Goal: Task Accomplishment & Management: Manage account settings

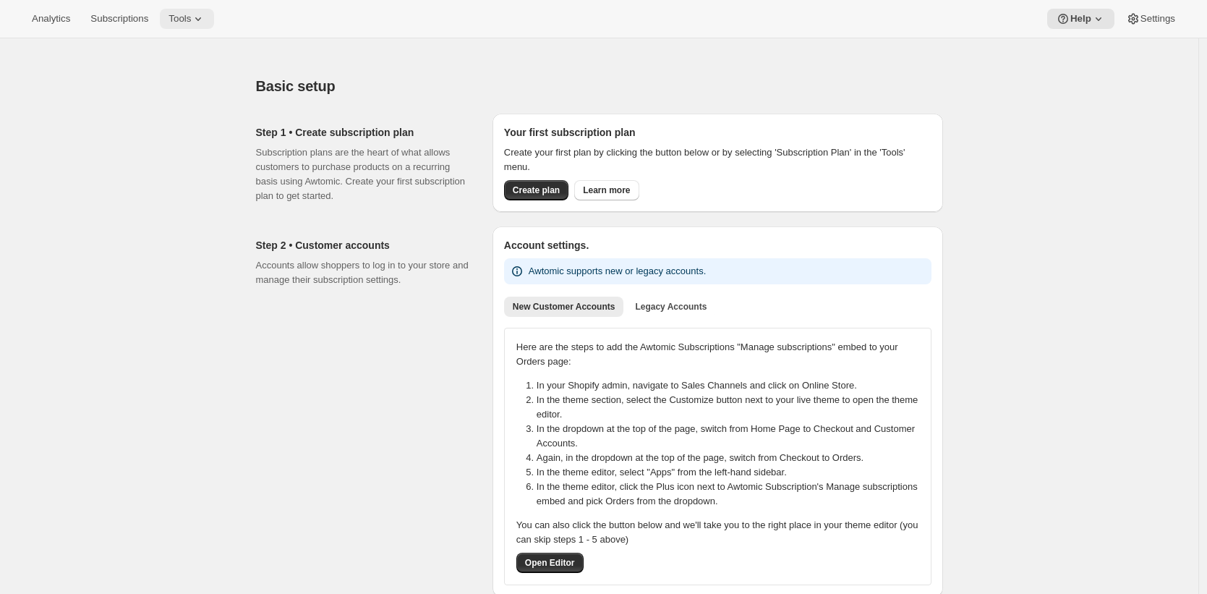
click at [188, 25] on button "Tools" at bounding box center [187, 19] width 54 height 20
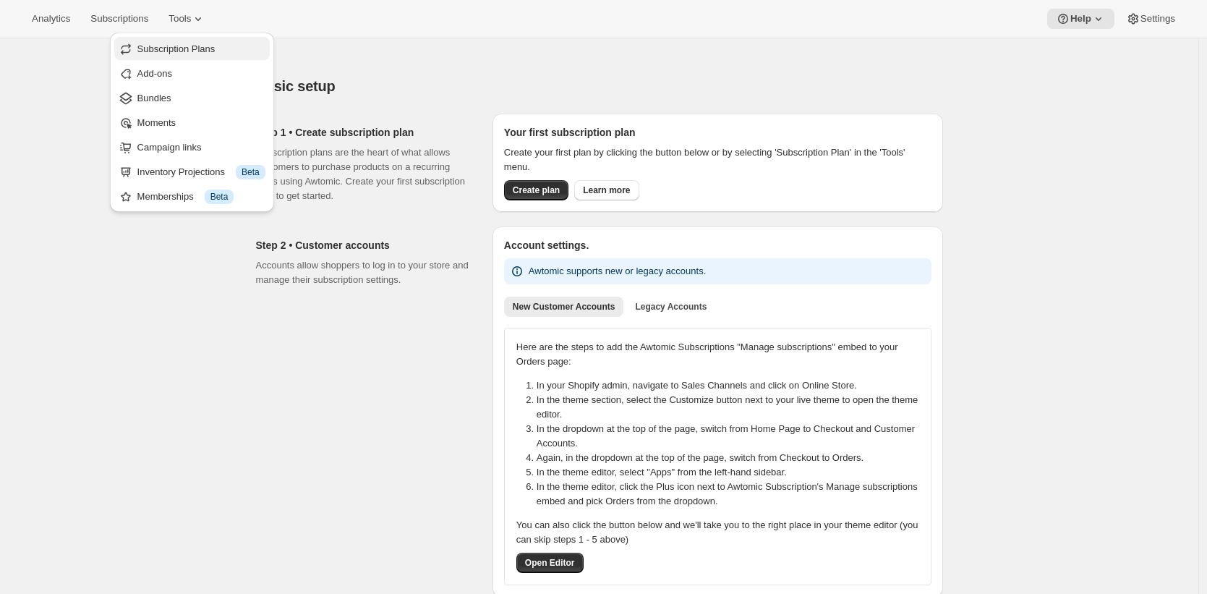
click at [197, 48] on span "Subscription Plans" at bounding box center [176, 48] width 78 height 11
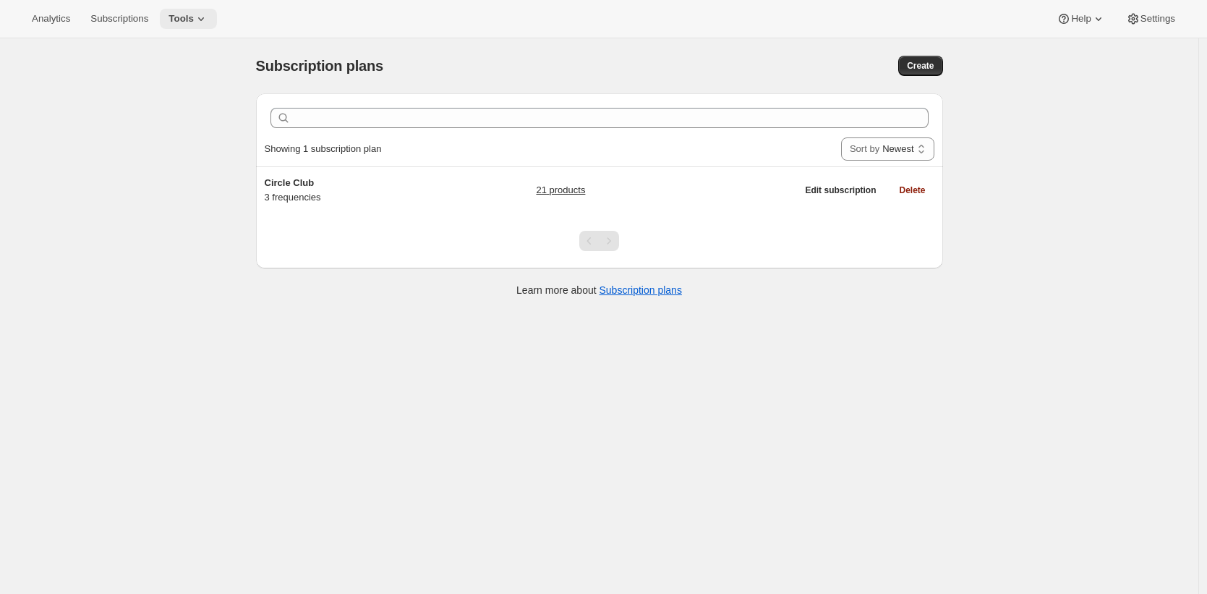
click at [191, 14] on span "Tools" at bounding box center [180, 19] width 25 height 12
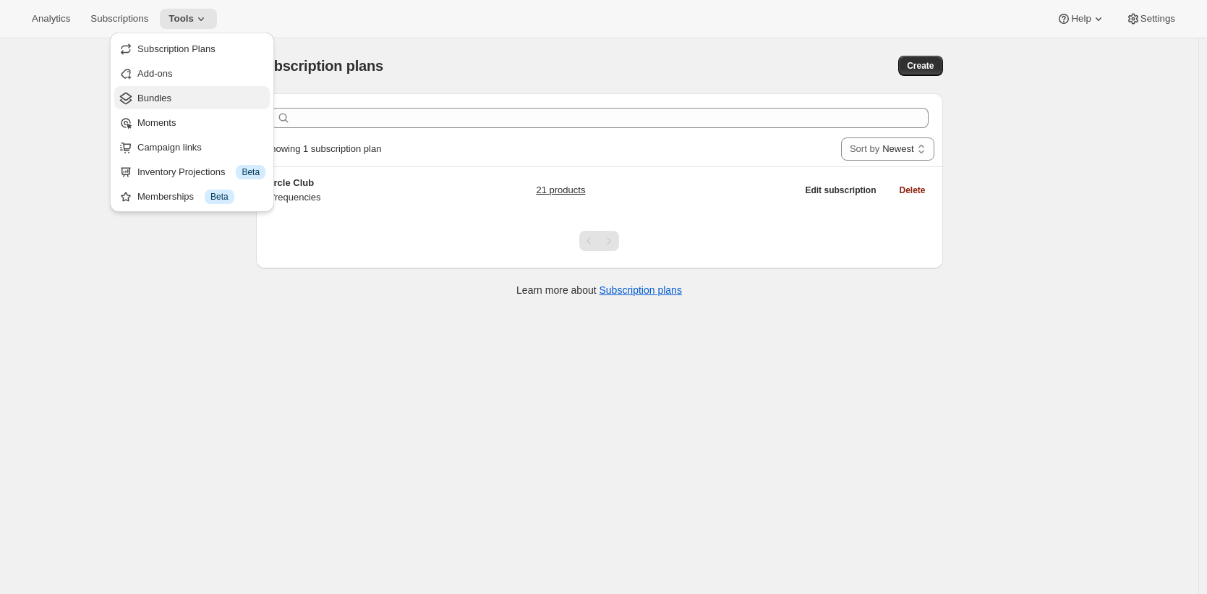
click at [202, 93] on span "Bundles" at bounding box center [201, 98] width 128 height 14
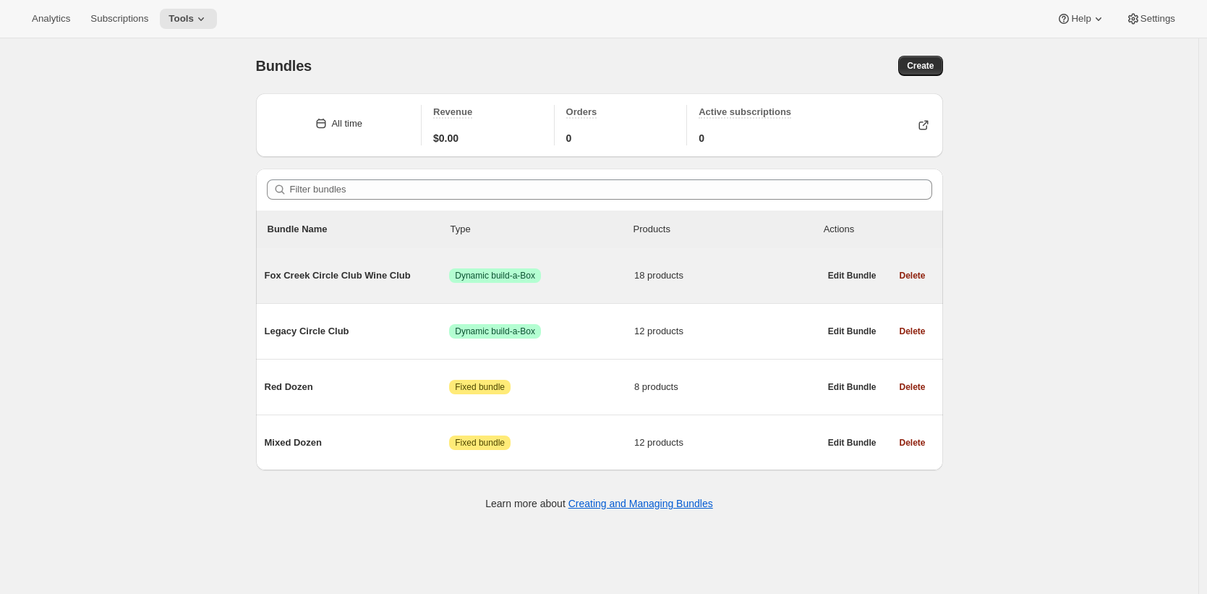
click at [396, 265] on div "Fox Creek Circle Club Wine Club Success Dynamic build-a-Box 18 products" at bounding box center [542, 276] width 555 height 38
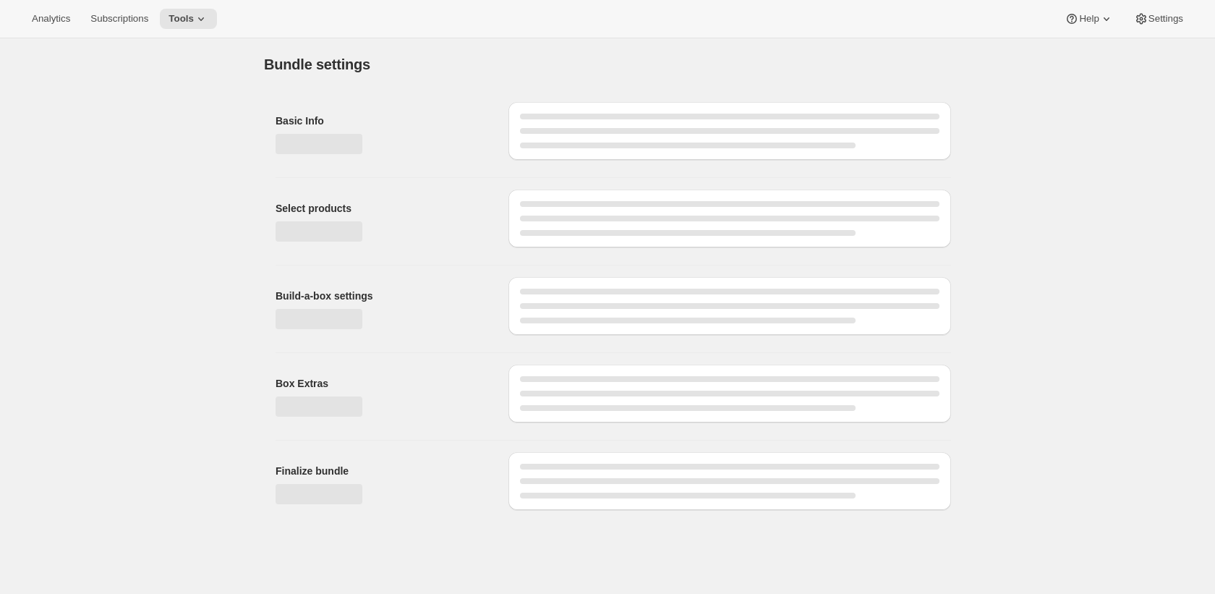
type input "Fox Creek Circle Club Wine Club"
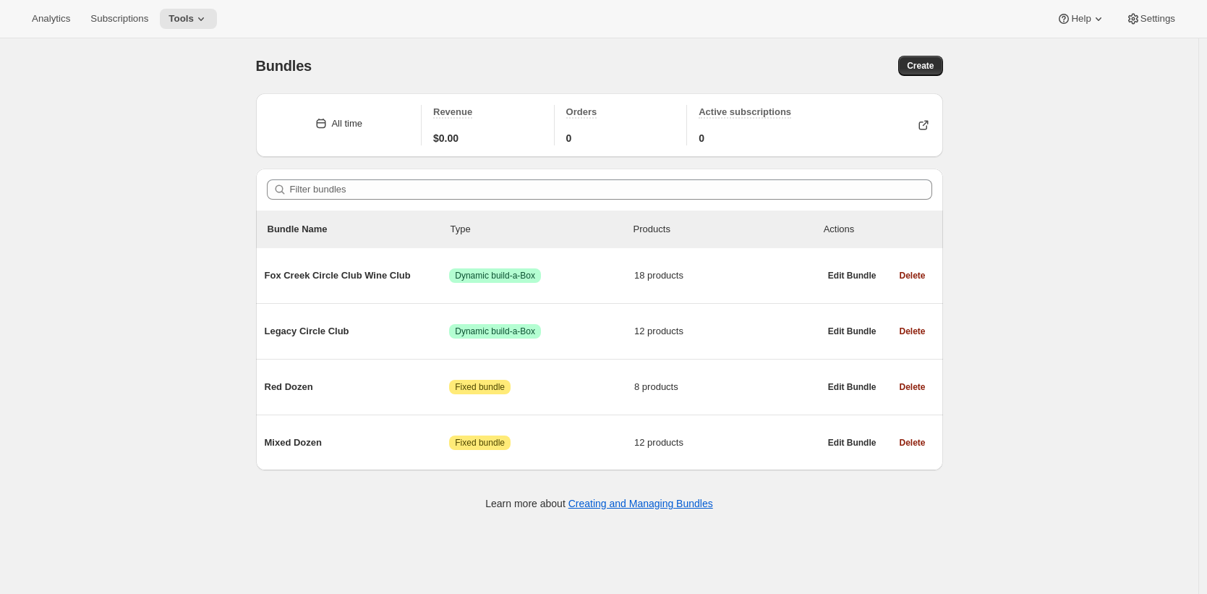
drag, startPoint x: 147, startPoint y: 278, endPoint x: 159, endPoint y: 274, distance: 13.0
click at [148, 278] on div "Bundles. This page is ready Bundles Create All time Revenue $0.00 Orders 0 Acti…" at bounding box center [599, 335] width 1198 height 594
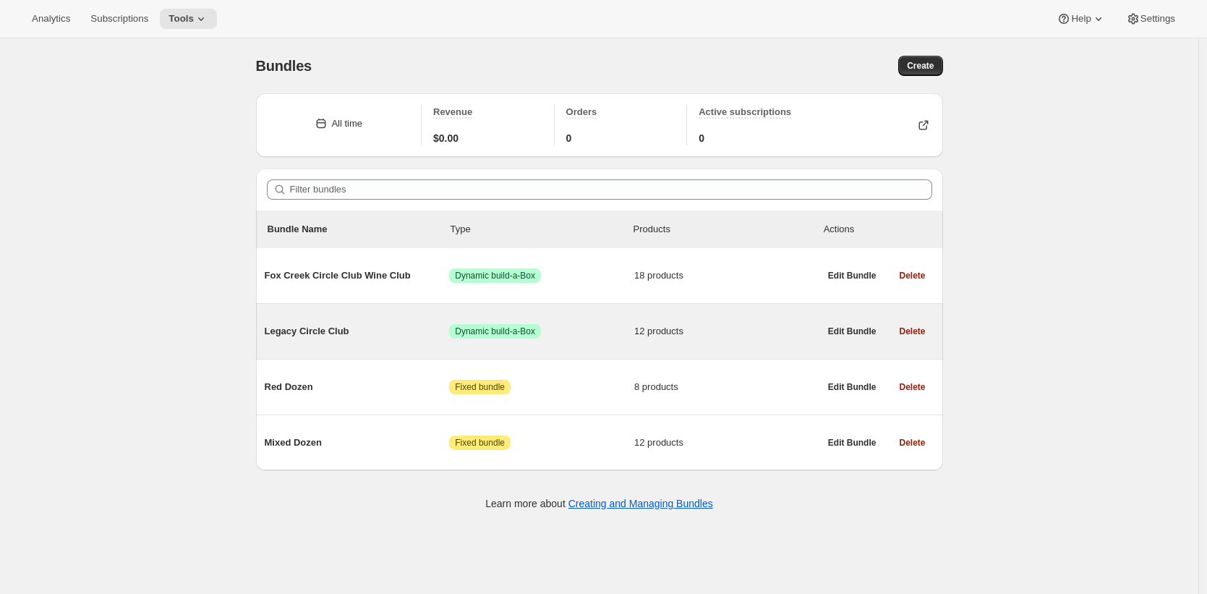
click at [349, 336] on span "Legacy Circle Club" at bounding box center [357, 331] width 185 height 14
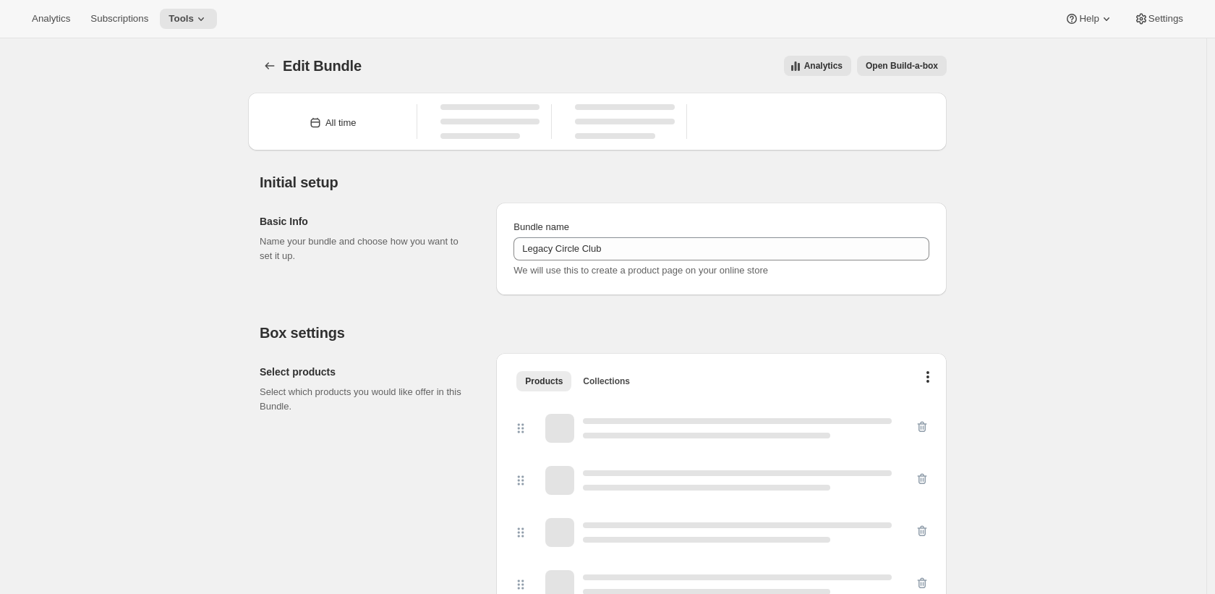
type input "Legacy Circle Club"
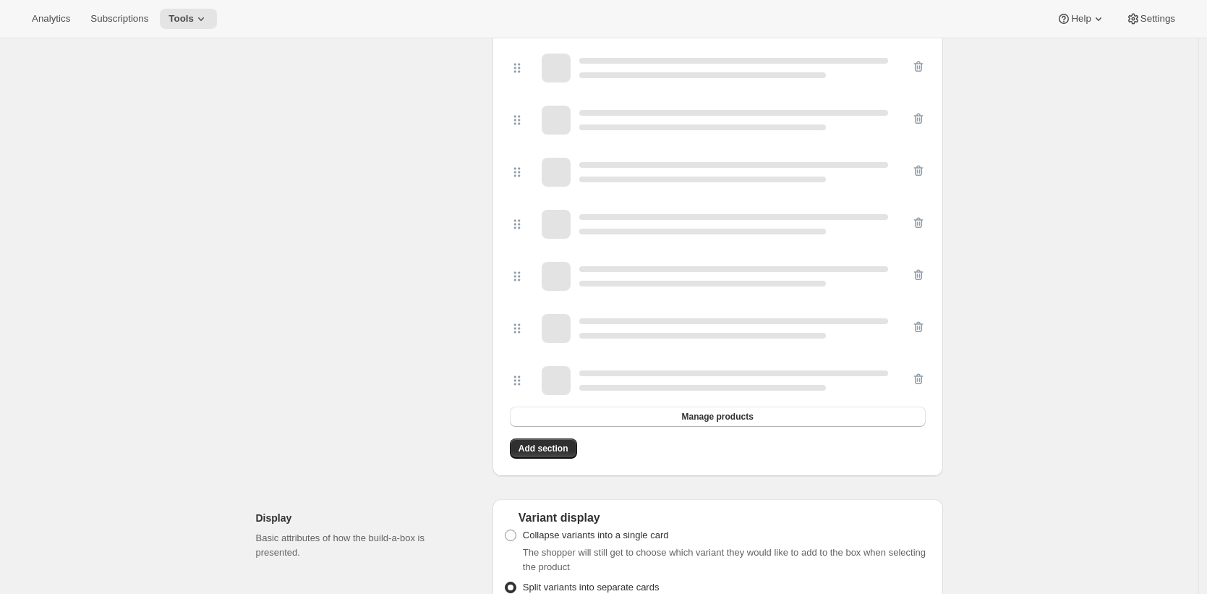
scroll to position [1553, 0]
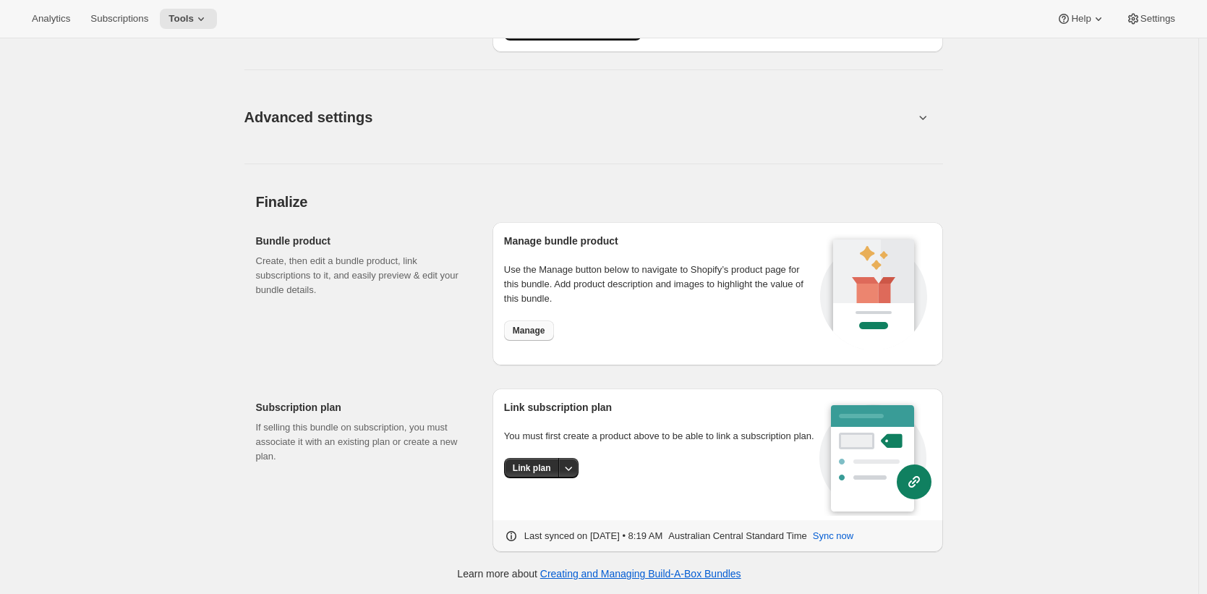
click at [545, 330] on span "Manage" at bounding box center [529, 331] width 33 height 12
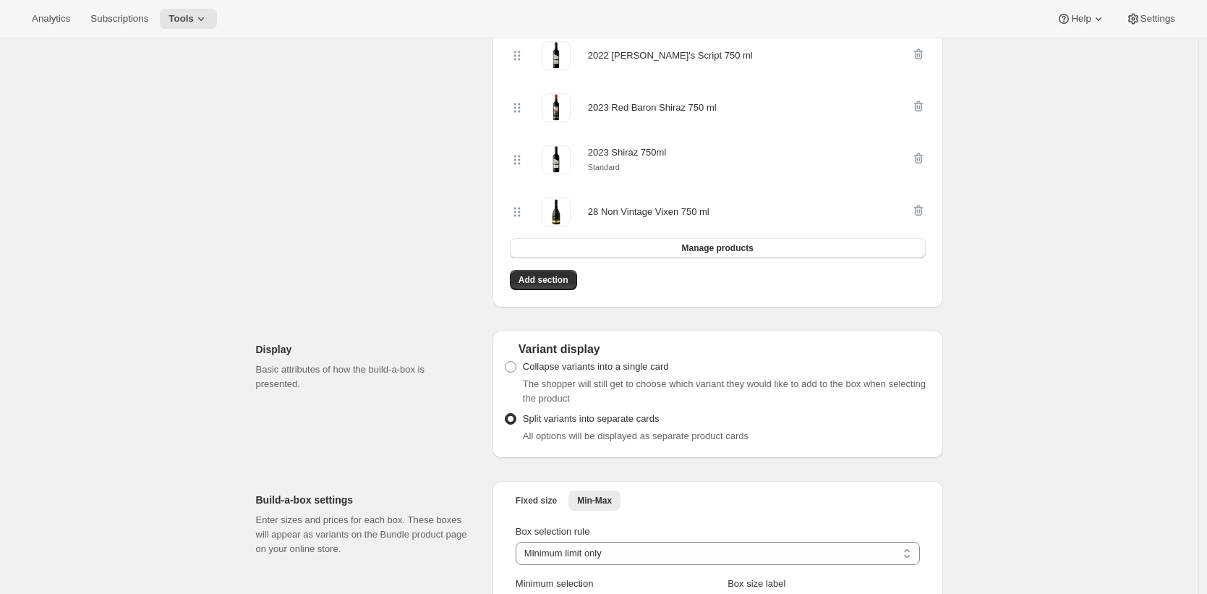
scroll to position [0, 0]
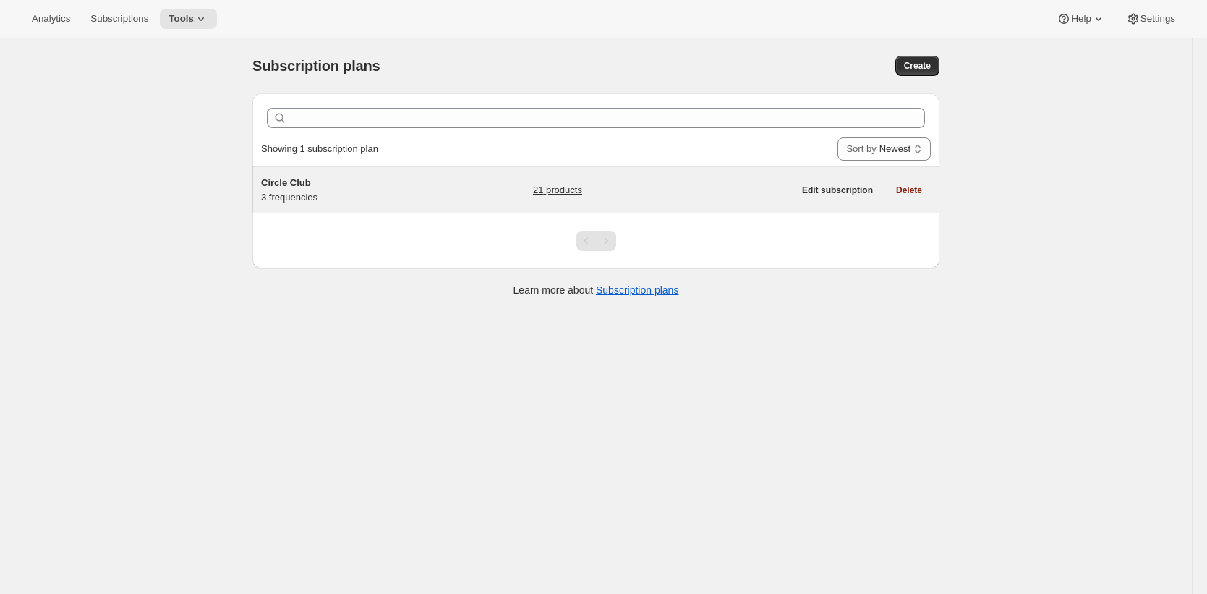
click at [461, 201] on div "Circle Club 3 frequencies 21 products" at bounding box center [527, 190] width 532 height 29
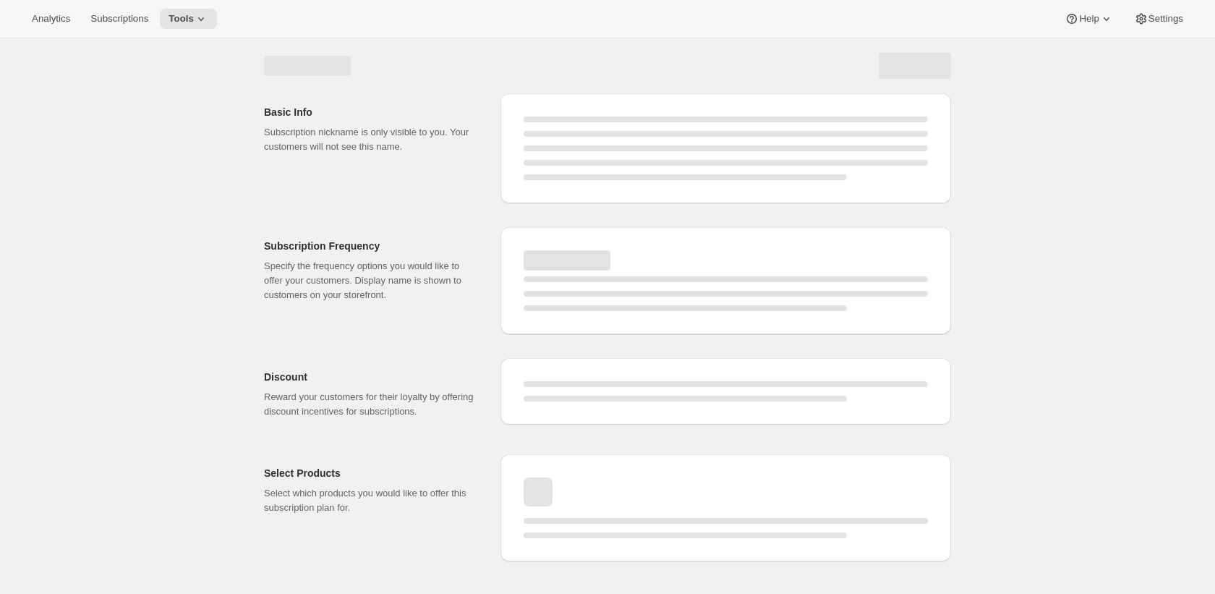
select select "WEEK"
select select "MONTH"
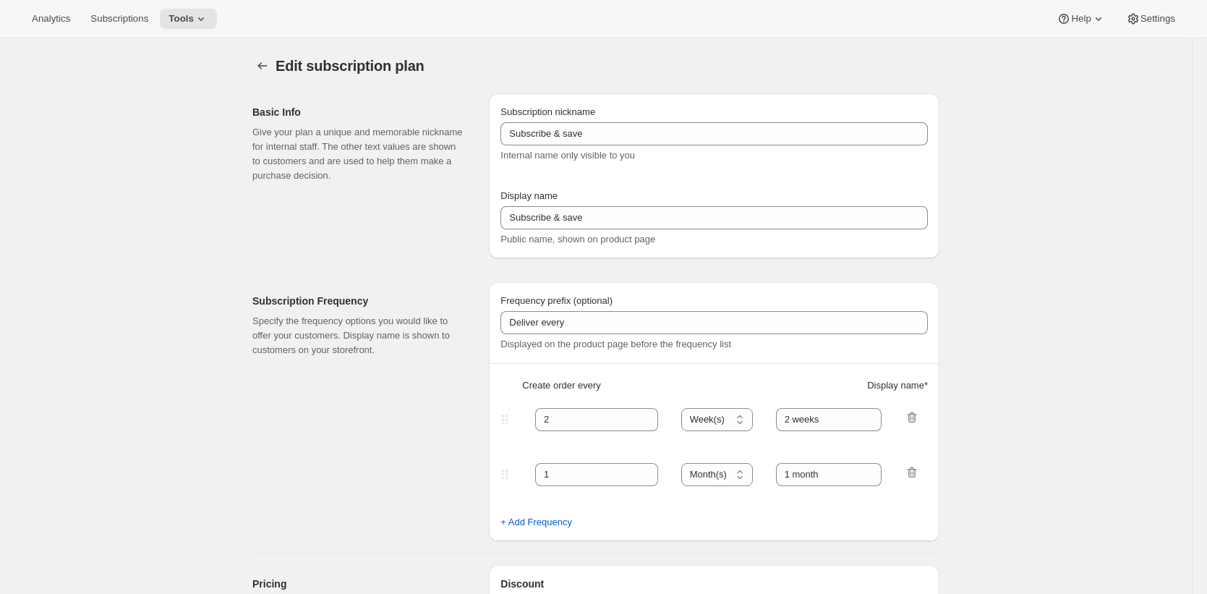
type input "Circle Club"
type input "Fox Creek Circle Club"
type input "3"
select select "MONTH"
type input "3 months"
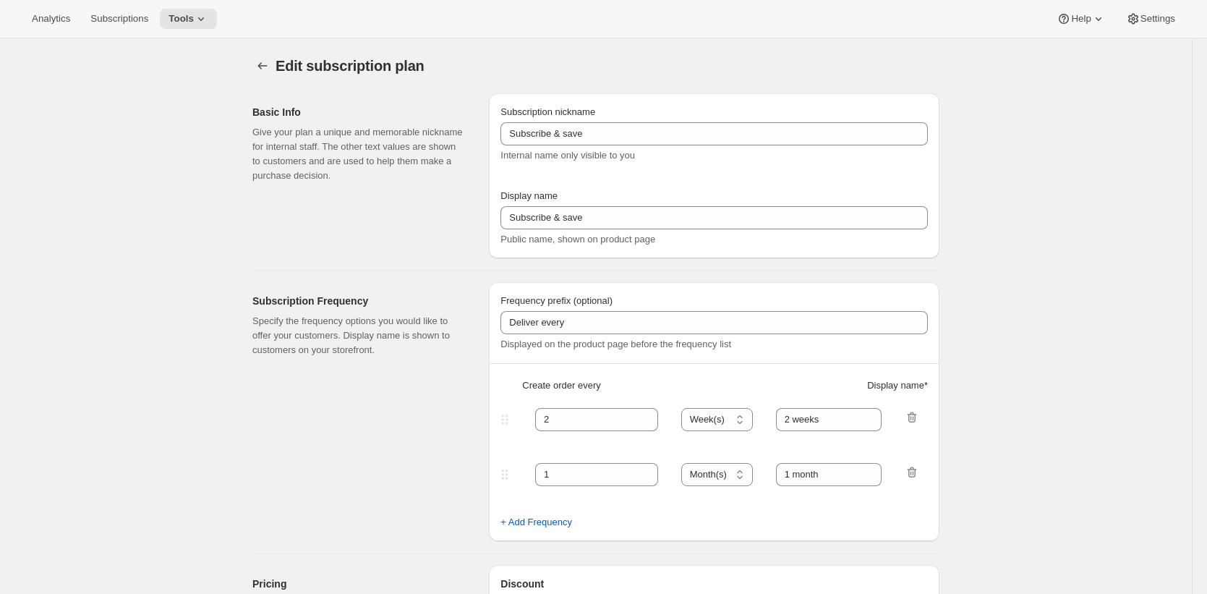
type input "4"
type input "4 months"
type input "20"
checkbox input "true"
select select "MONTH"
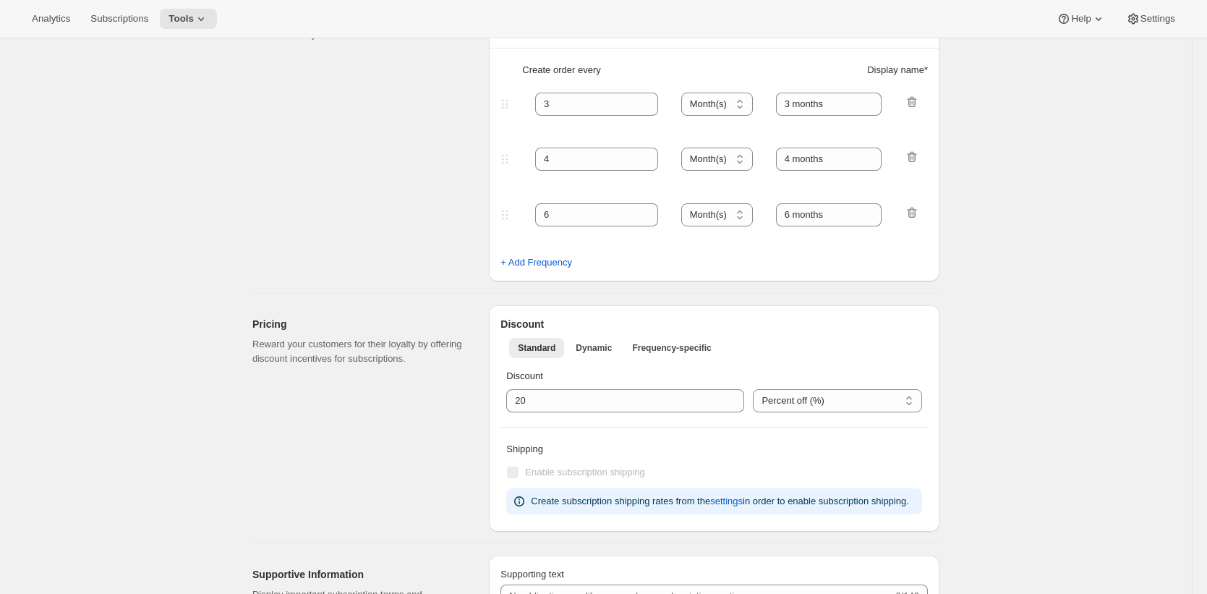
scroll to position [497, 0]
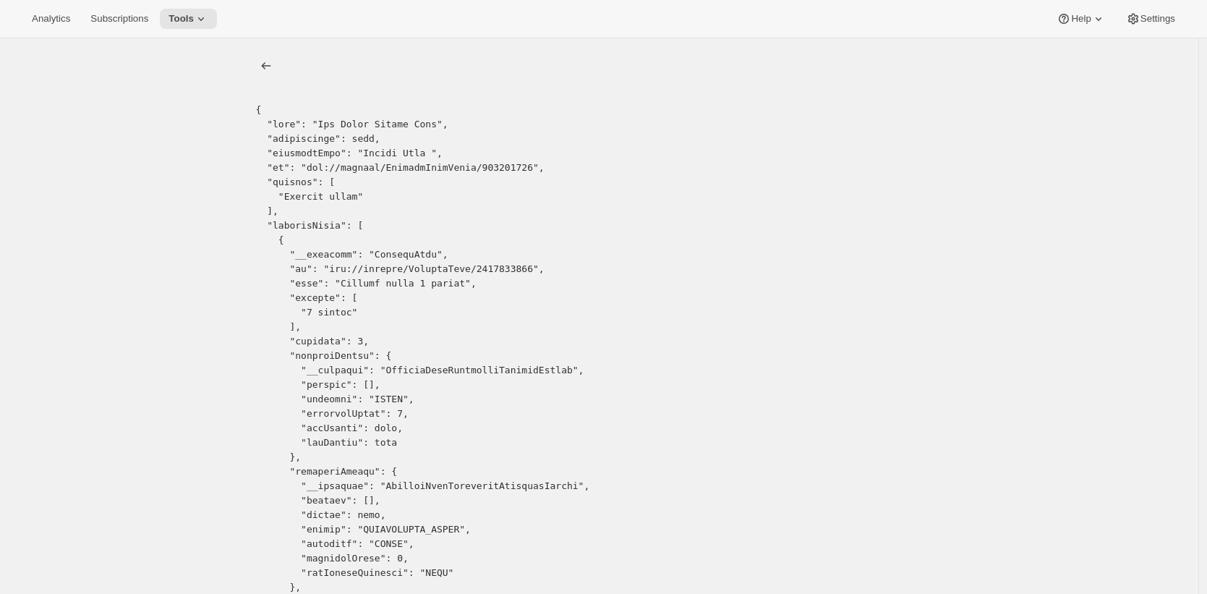
drag, startPoint x: 342, startPoint y: 270, endPoint x: 466, endPoint y: 268, distance: 124.4
copy pre "gid://shopify/SellingPlan/"
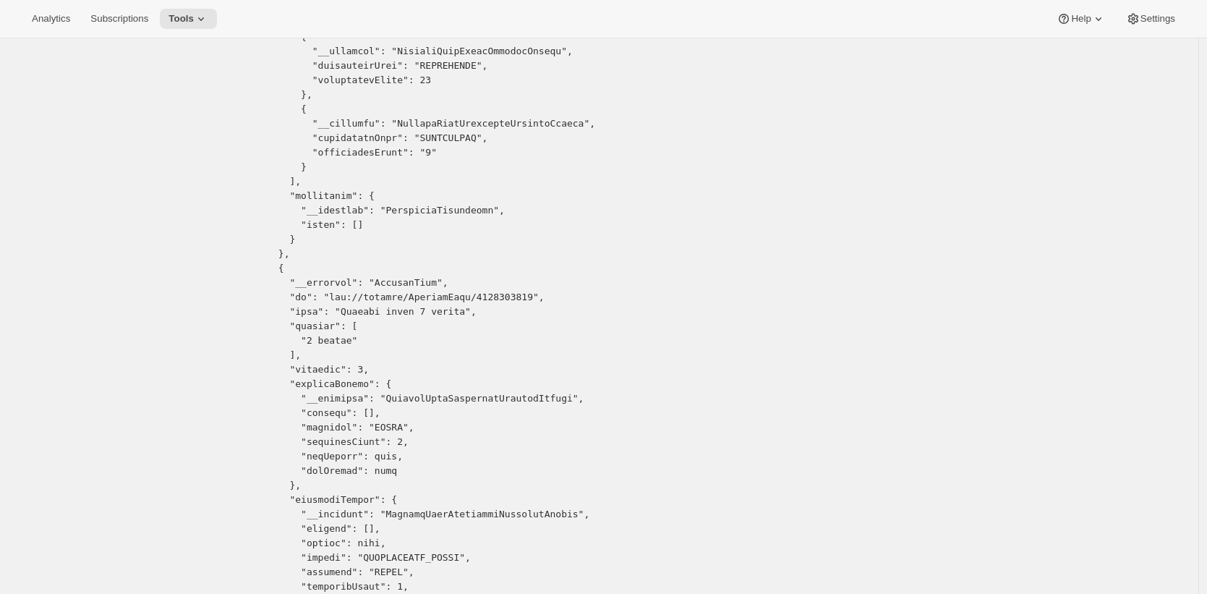
scroll to position [2908, 0]
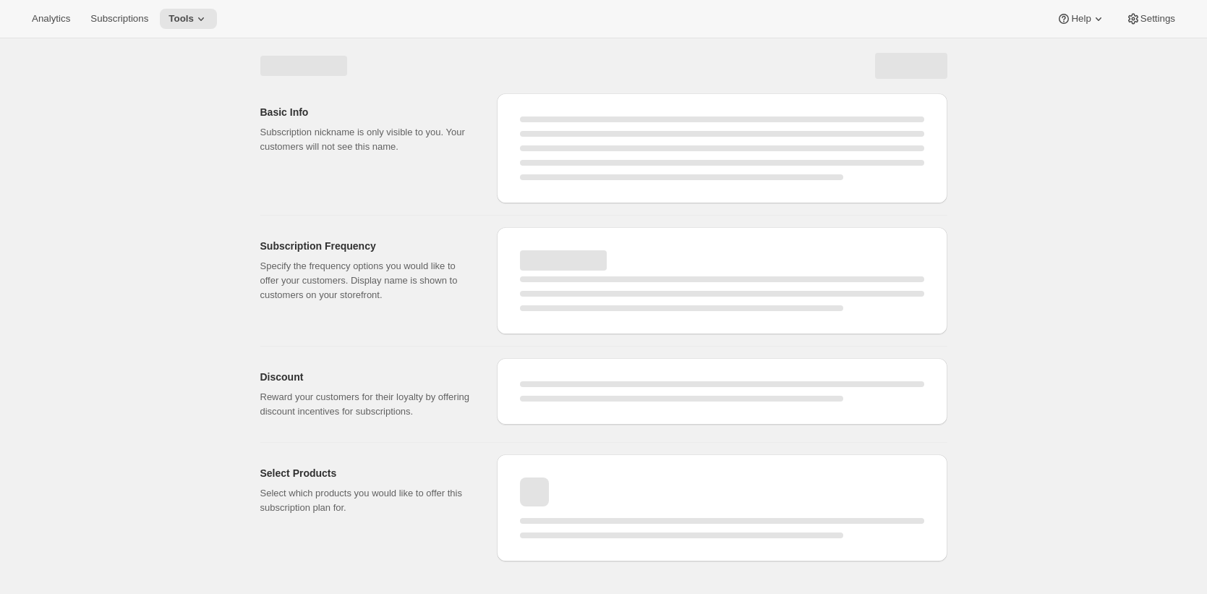
select select "WEEK"
select select "MONTH"
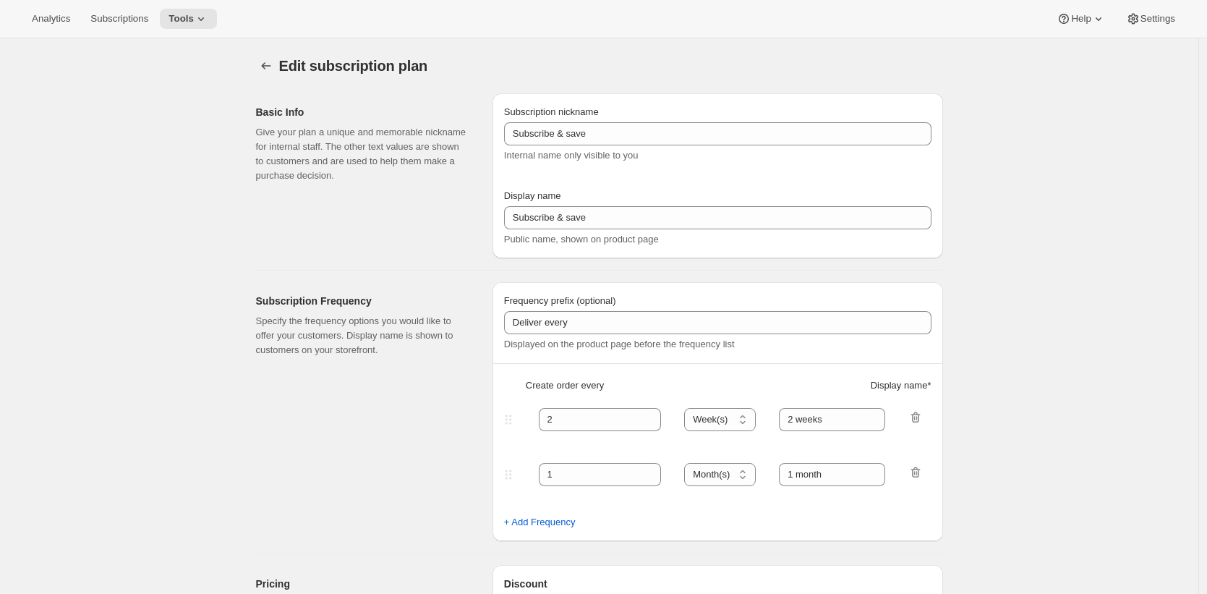
type input "Circle Club"
type input "Fox Creek Circle Club"
type input "3"
select select "MONTH"
type input "3 months"
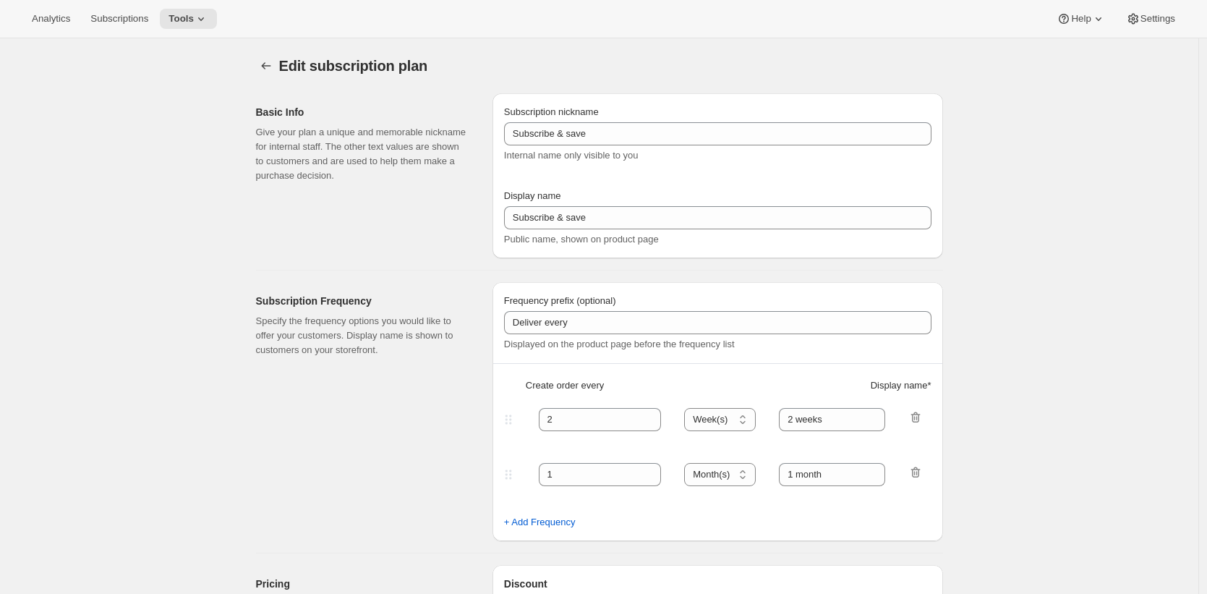
type input "4"
type input "4 months"
type input "20"
checkbox input "true"
select select "MONTH"
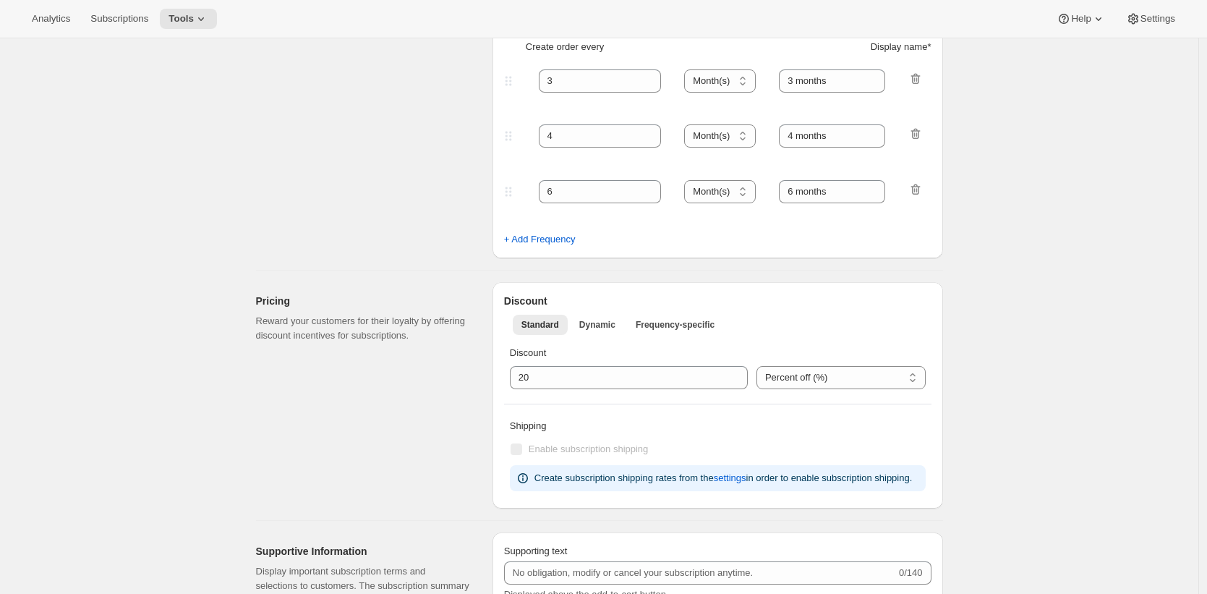
scroll to position [192, 0]
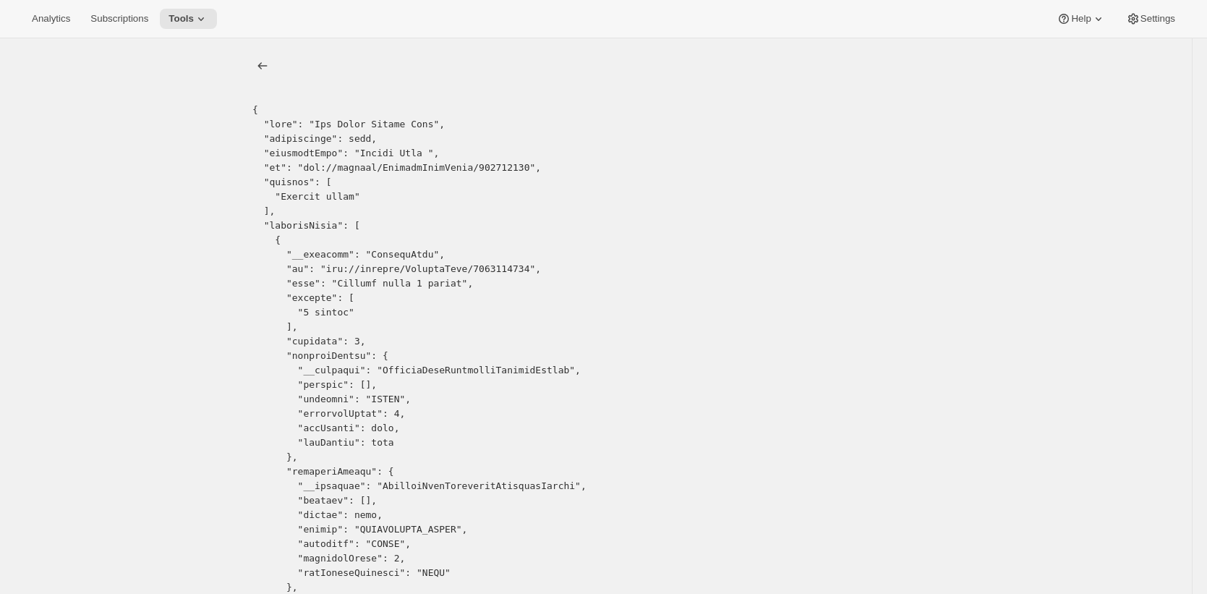
drag, startPoint x: 500, startPoint y: 267, endPoint x: 341, endPoint y: 271, distance: 158.4
copy pre "gid://shopify/SellingPlan/1311014996"
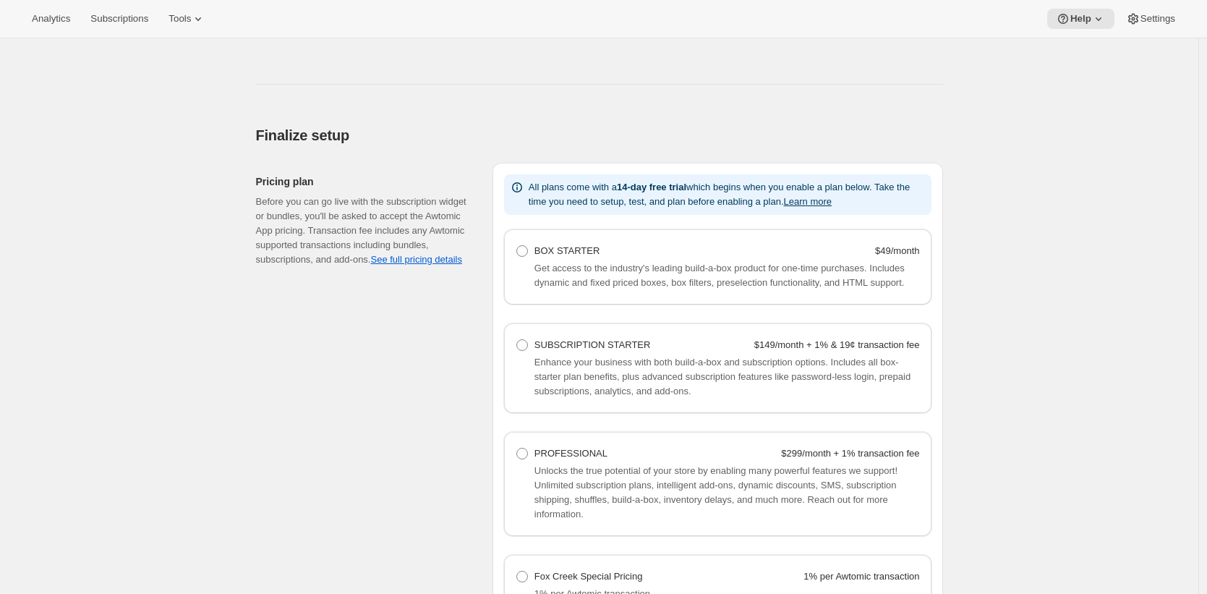
scroll to position [967, 0]
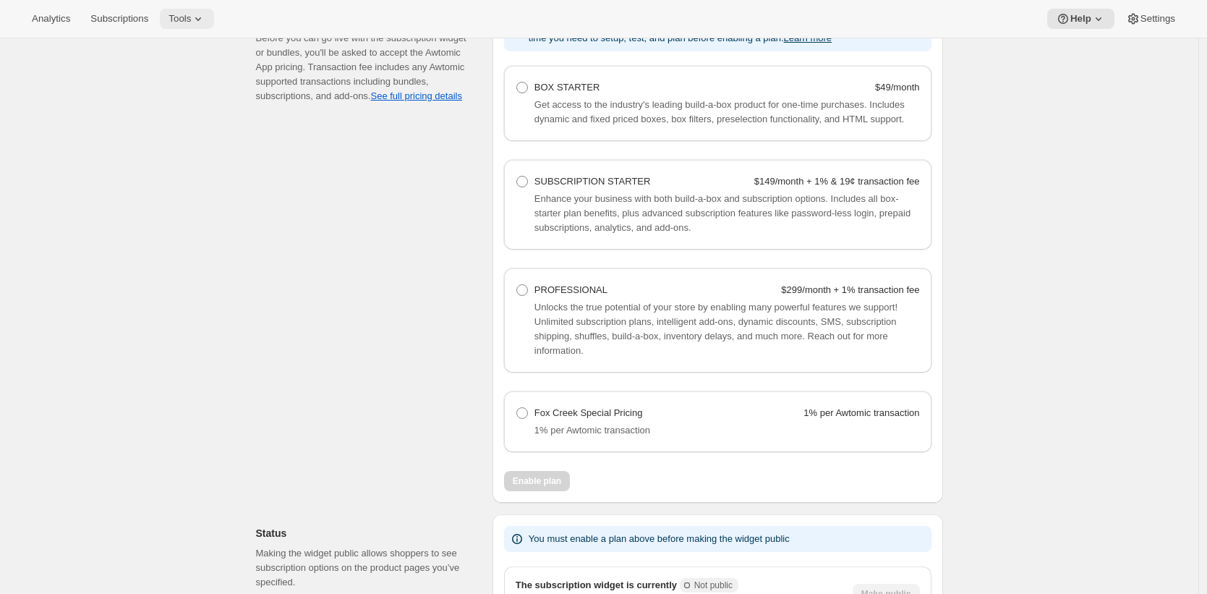
click at [200, 17] on icon at bounding box center [198, 19] width 14 height 14
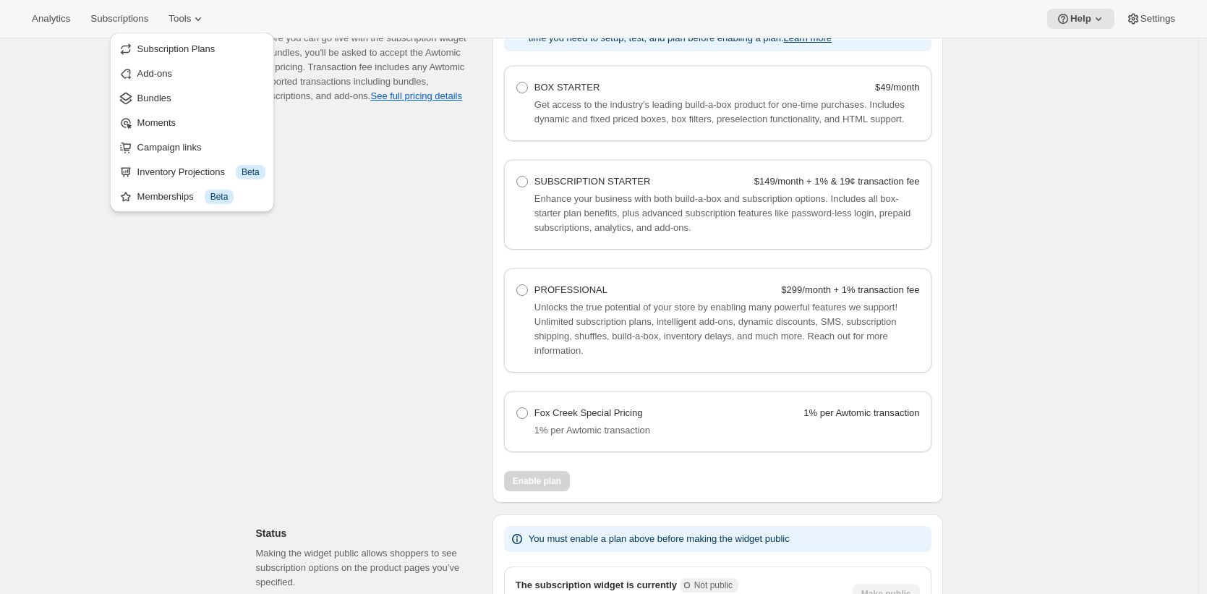
click at [199, 104] on span "Bundles" at bounding box center [201, 98] width 128 height 14
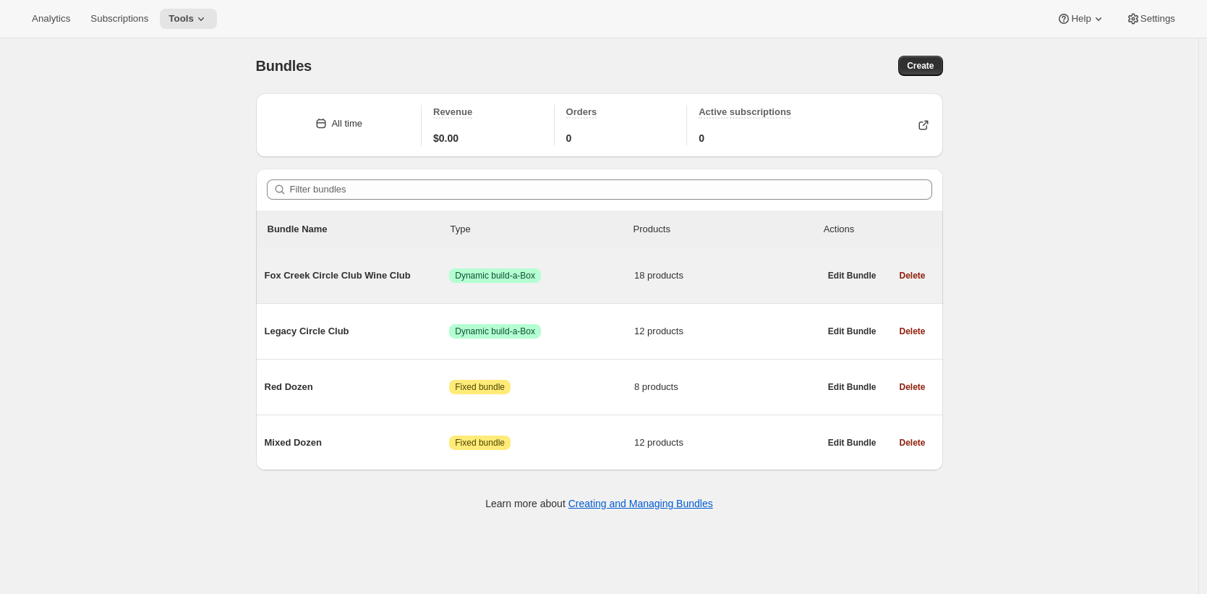
click at [388, 286] on div "Fox Creek Circle Club Wine Club Success Dynamic build-a-Box 18 products" at bounding box center [542, 276] width 555 height 38
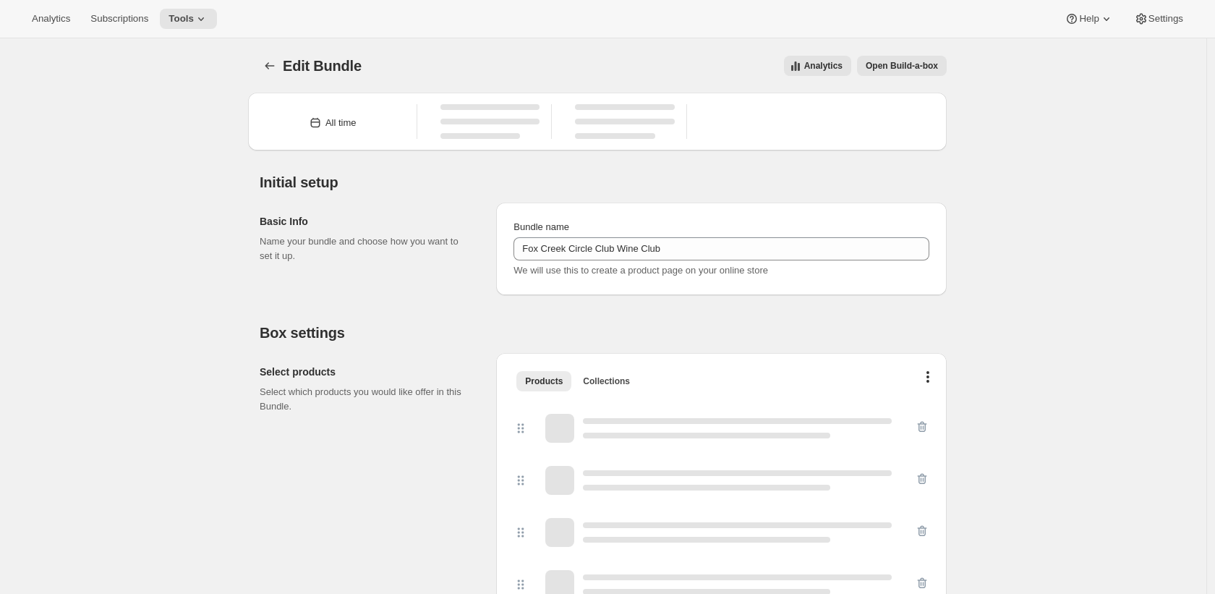
type input "Fox Creek Circle Club Wine Club"
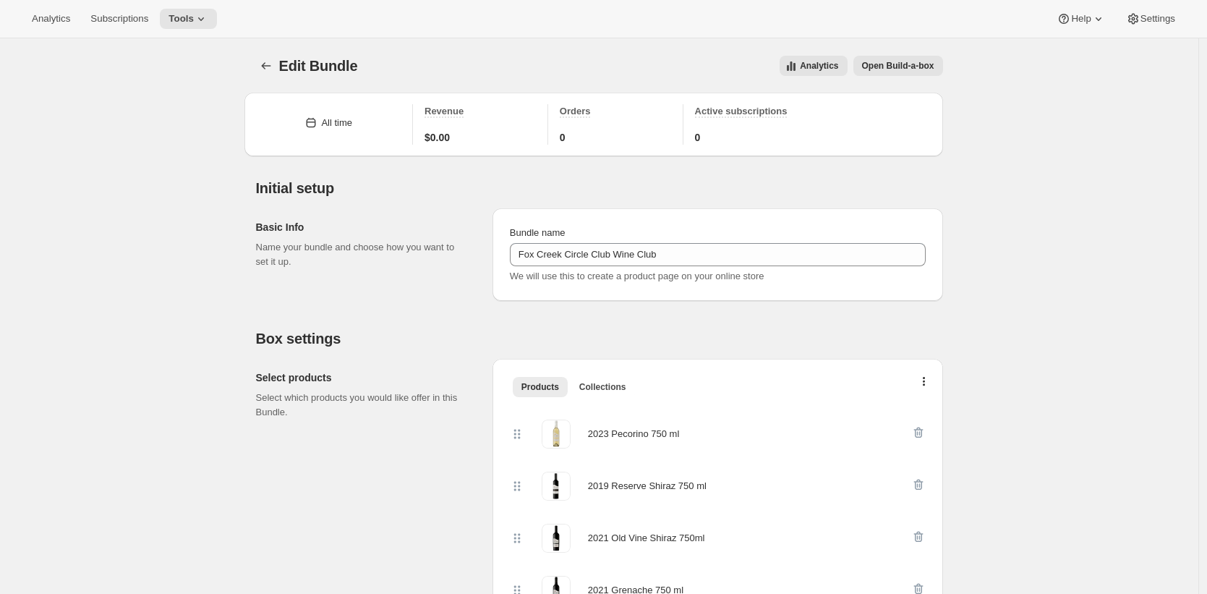
click at [904, 64] on span "Open Build-a-box" at bounding box center [898, 66] width 72 height 12
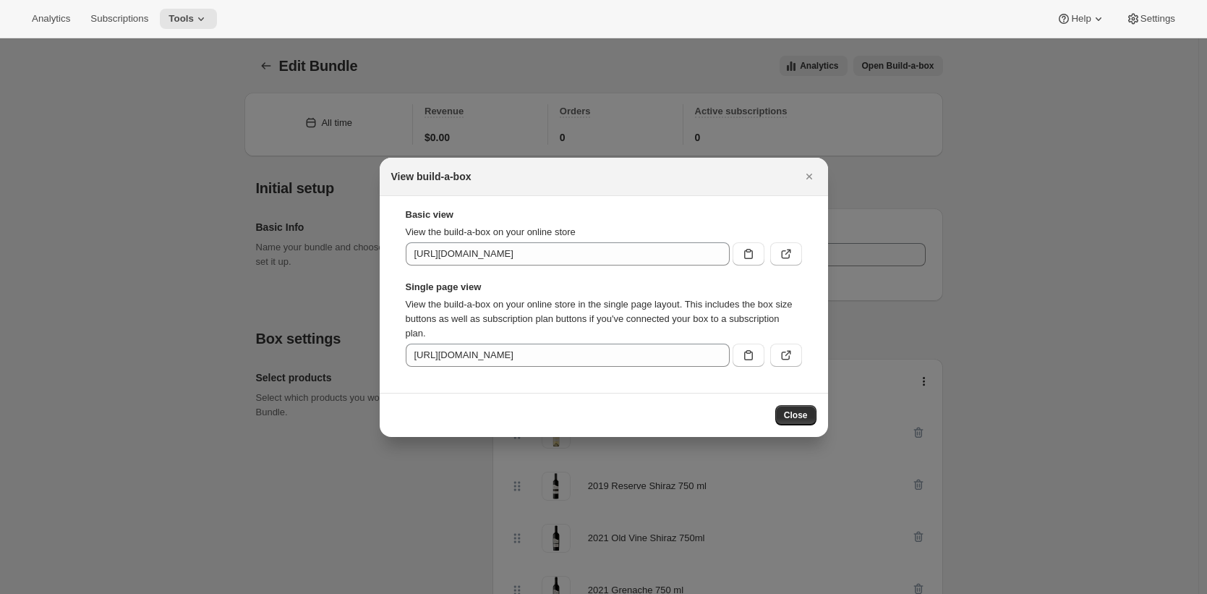
drag, startPoint x: 787, startPoint y: 258, endPoint x: 792, endPoint y: 309, distance: 51.5
click at [792, 310] on div "Basic view View the build-a-box on your online store https://ec53b2-9b.myshopif…" at bounding box center [604, 287] width 396 height 159
click at [787, 358] on icon ":r3e:" at bounding box center [786, 355] width 14 height 14
